Goal: Use online tool/utility: Utilize a website feature to perform a specific function

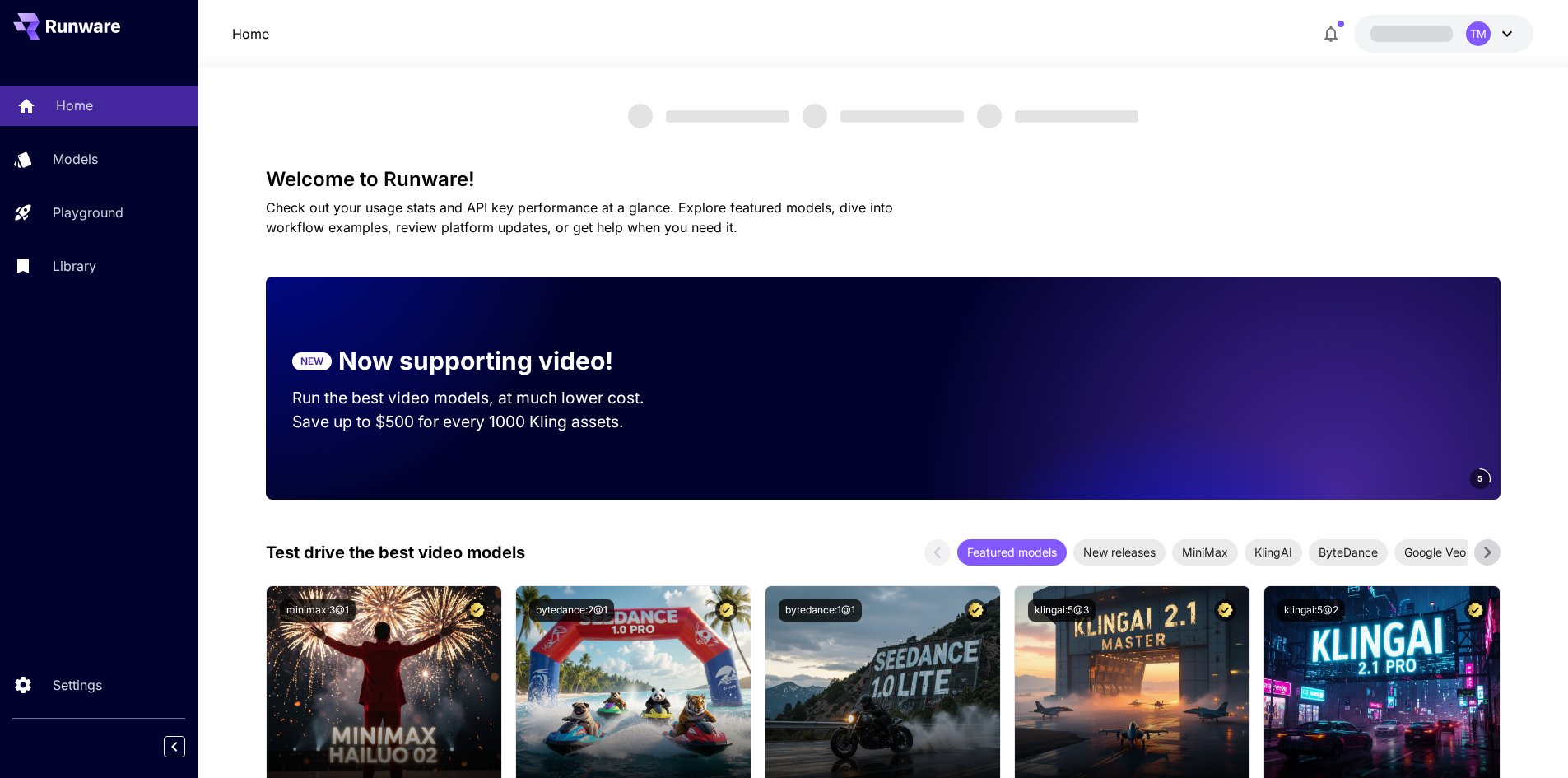
click at [40, 96] on link "Home" at bounding box center [98, 106] width 197 height 41
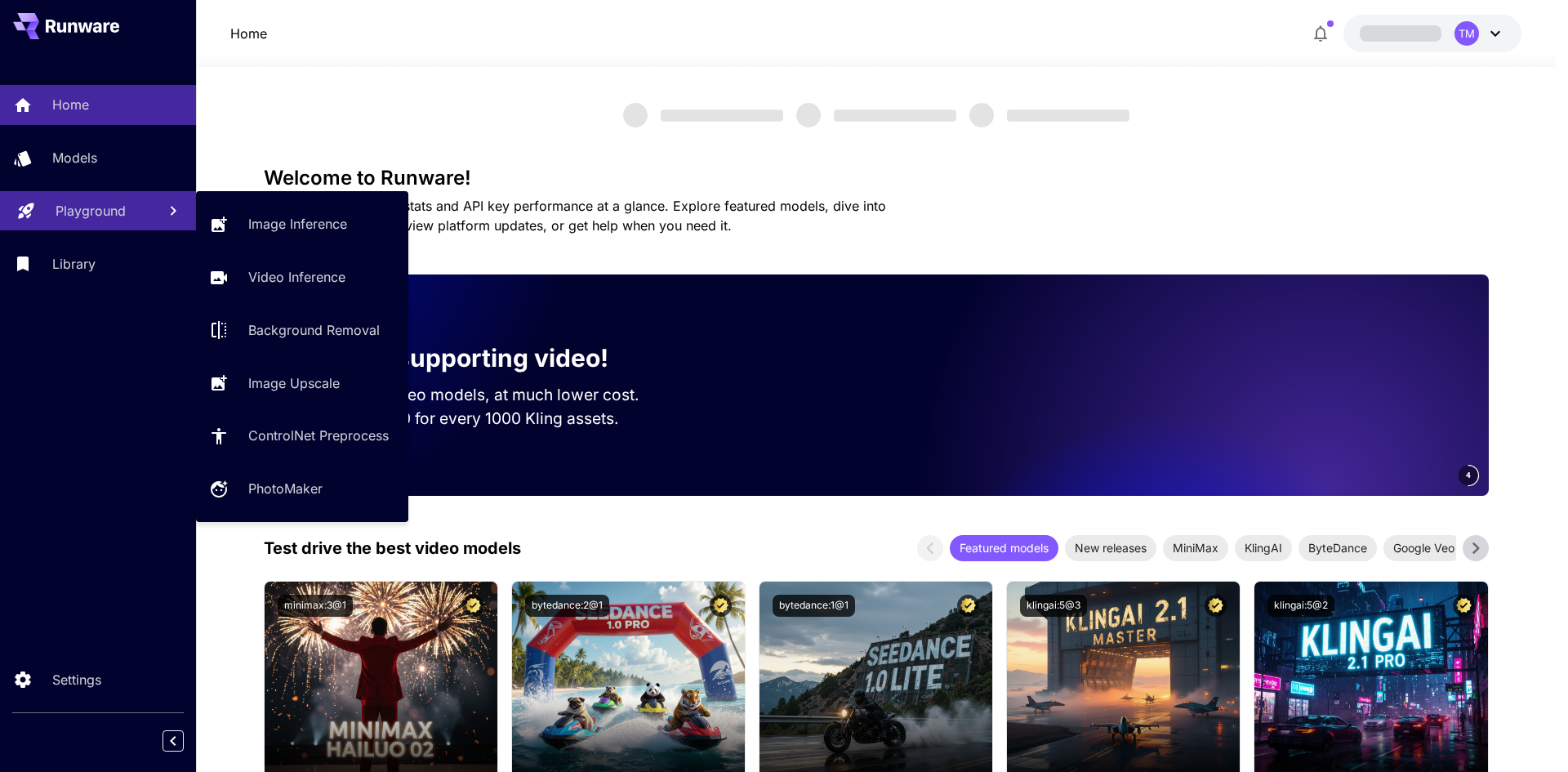
click at [69, 191] on link "Playground" at bounding box center [97, 212] width 196 height 40
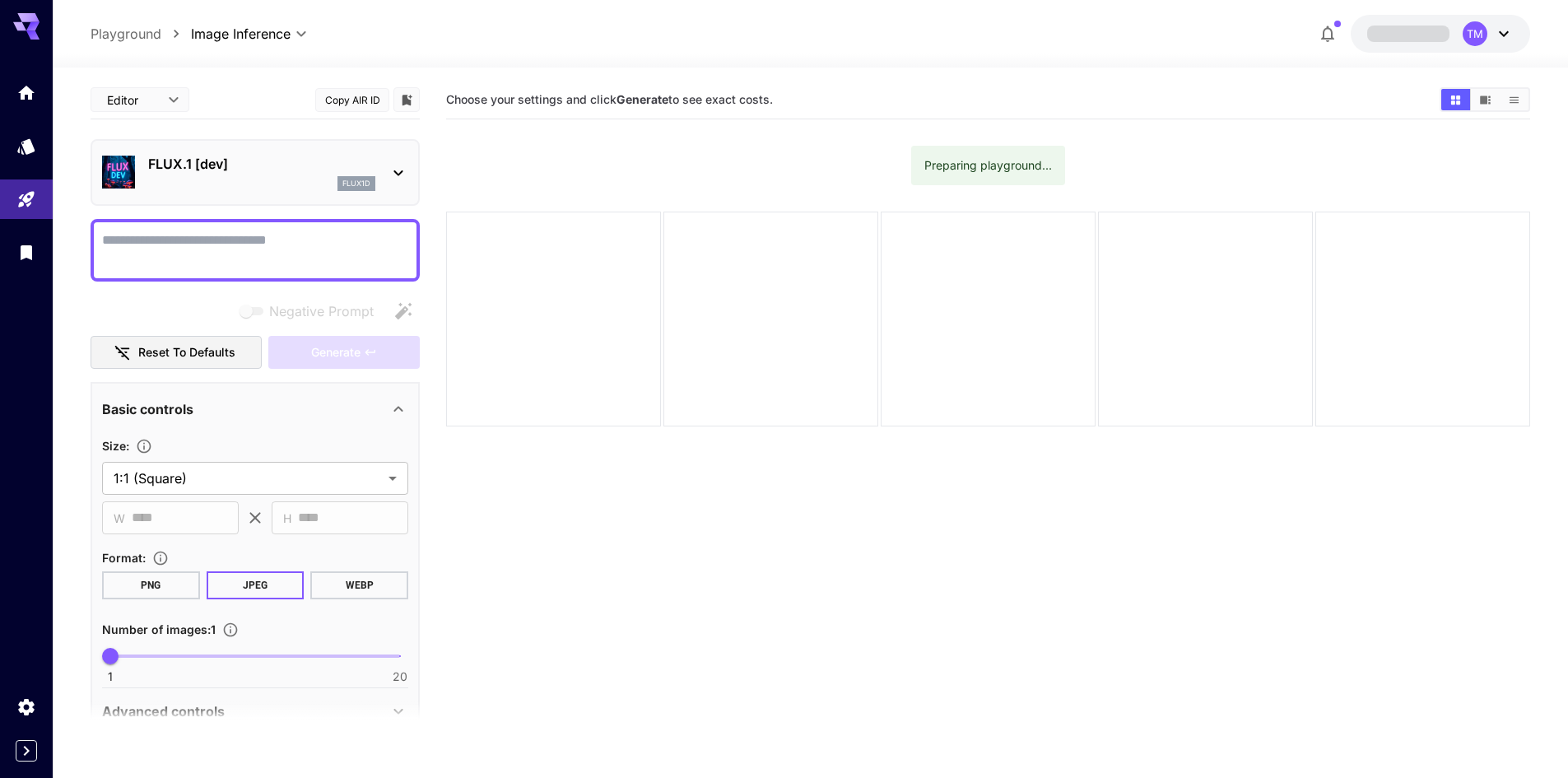
click at [307, 180] on div "flux1d" at bounding box center [261, 184] width 227 height 15
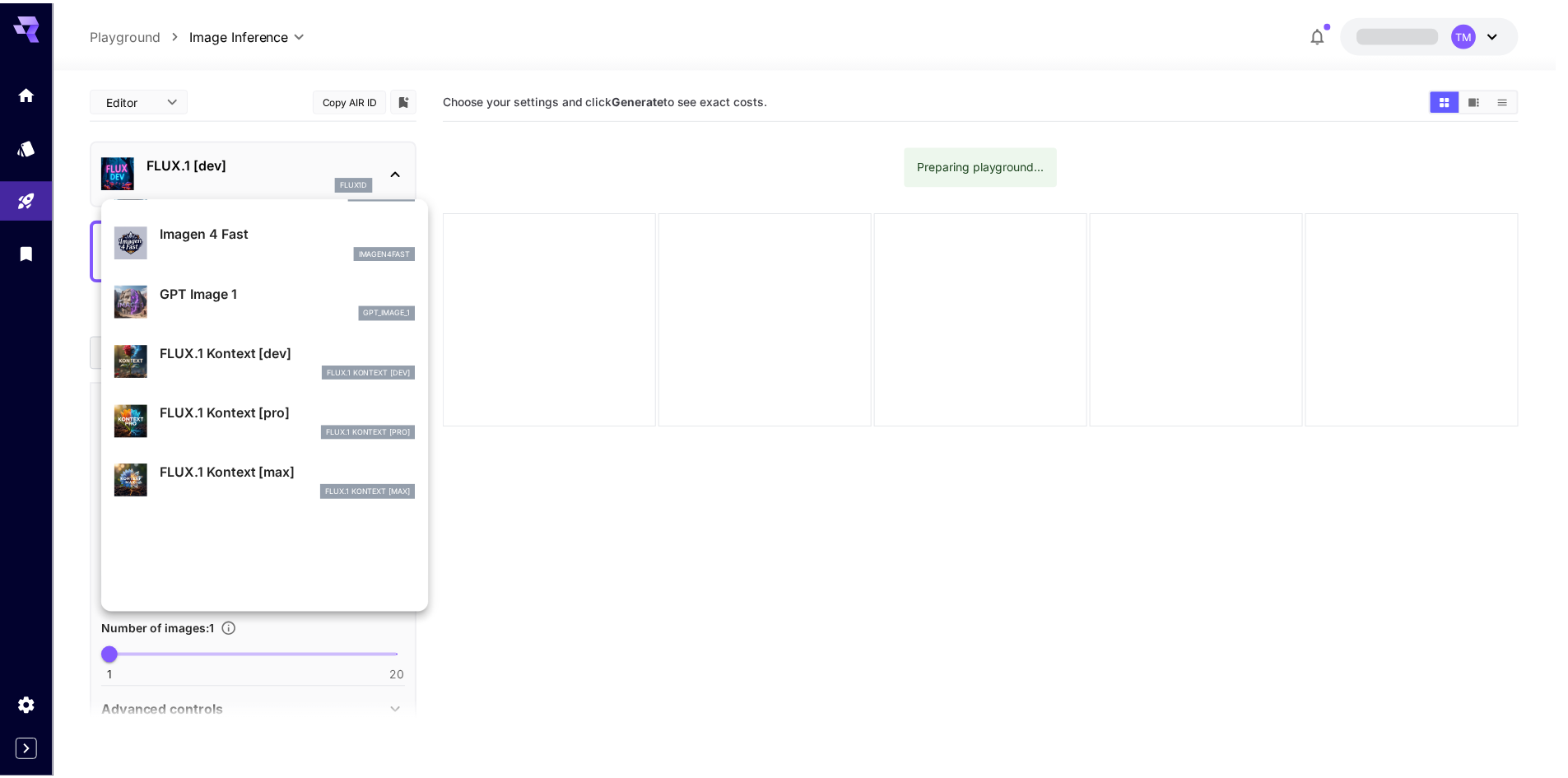
scroll to position [909, 0]
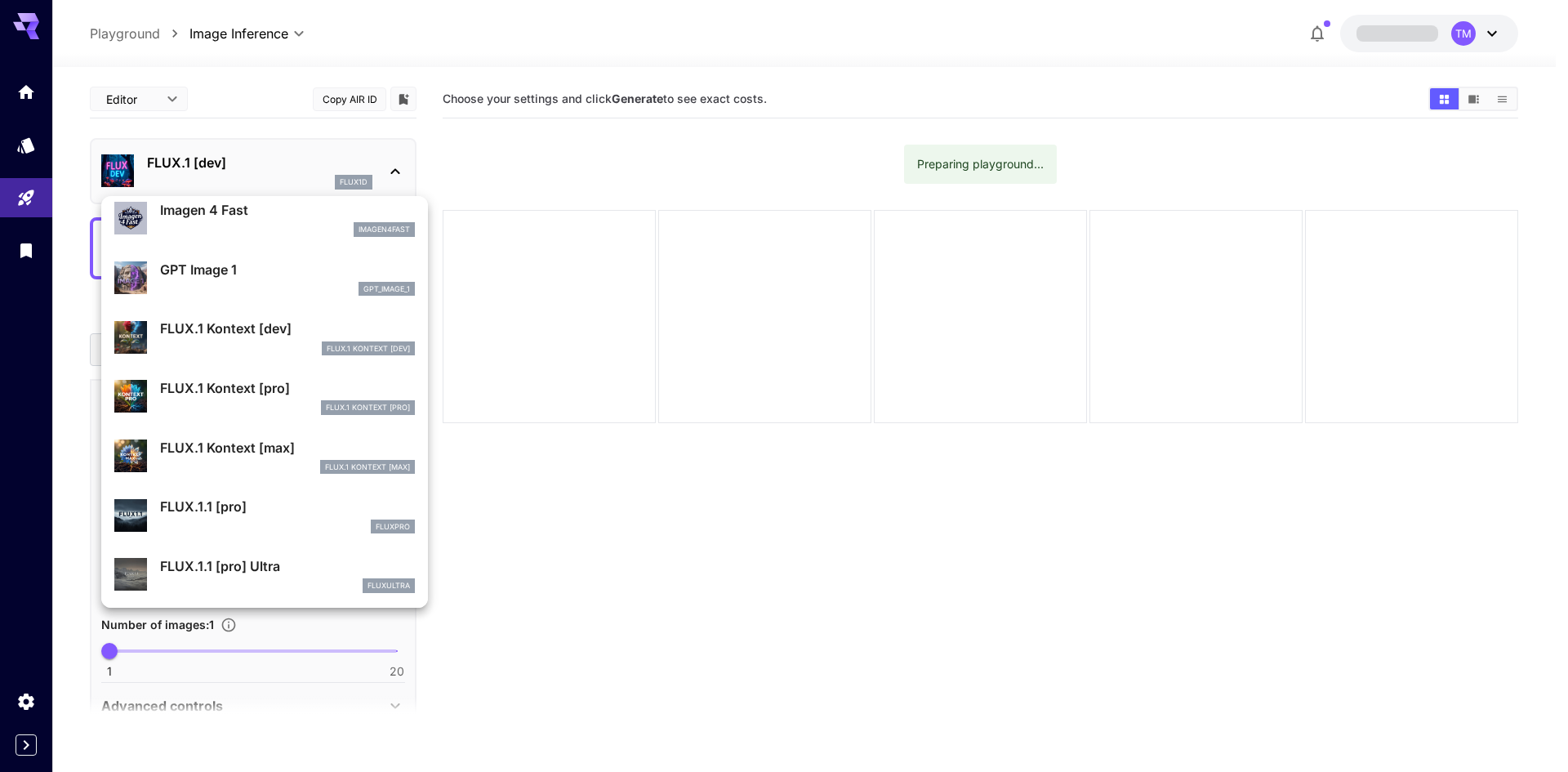
click at [304, 401] on div "FLUX.1 Kontext [pro]" at bounding box center [287, 408] width 255 height 15
